Goal: Go to known website: Access a specific website the user already knows

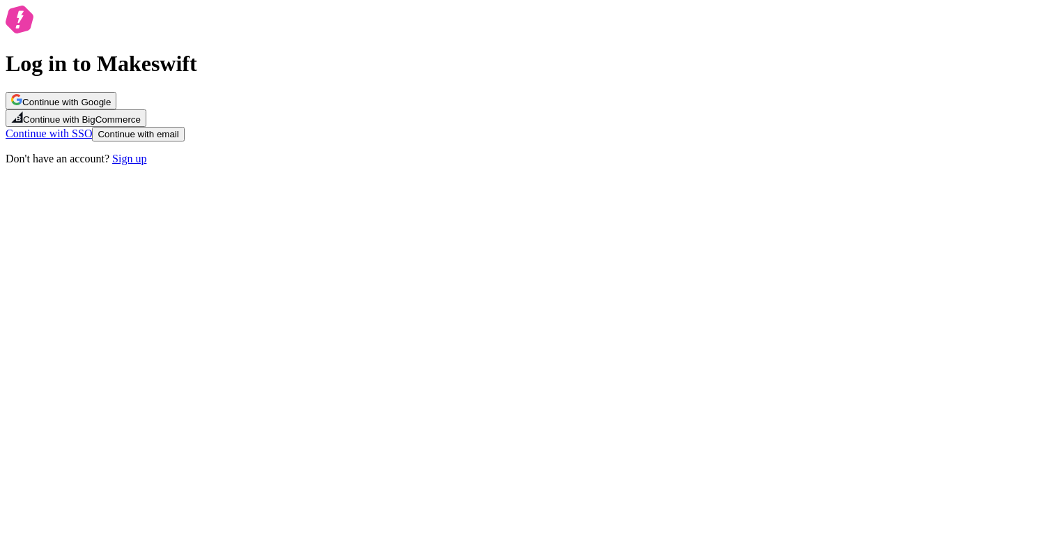
click at [256, 165] on div "Log in to Makeswift Continue with Google Continue with BigCommerce Continue wit…" at bounding box center [524, 86] width 1037 height 160
click at [111, 107] on span "Continue with Google" at bounding box center [66, 102] width 89 height 10
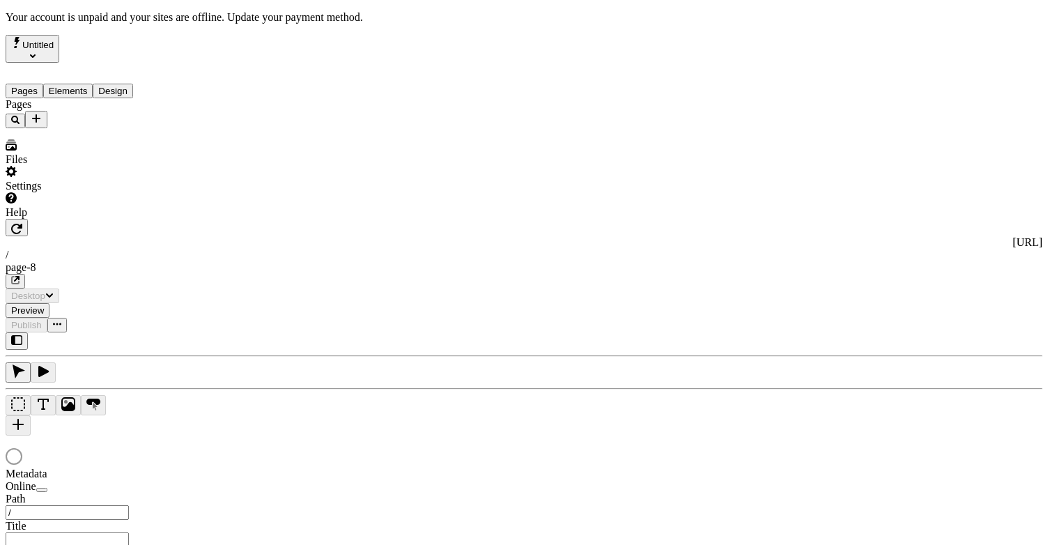
type input "/page-8"
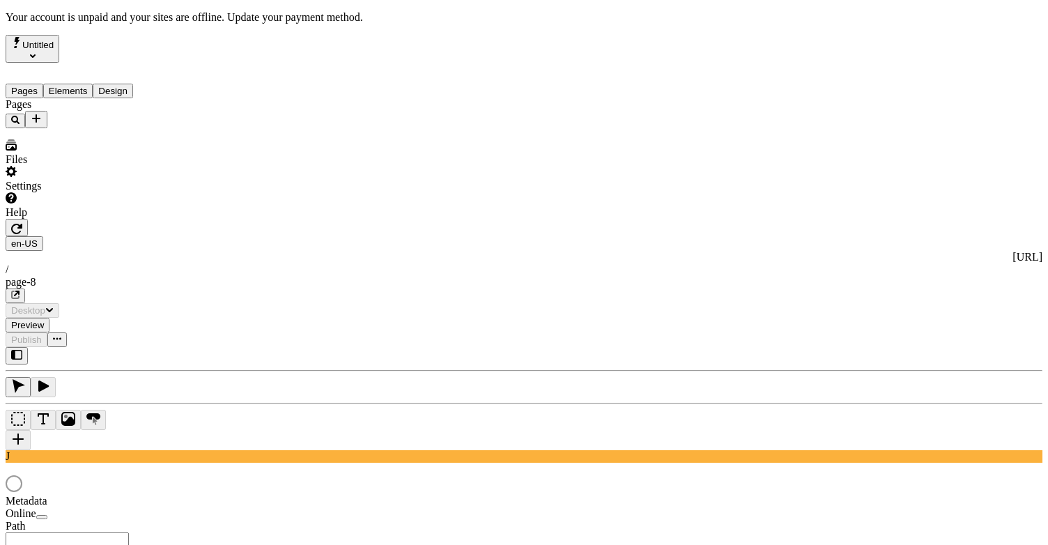
type input "/page-8"
